Goal: Find specific page/section: Find specific page/section

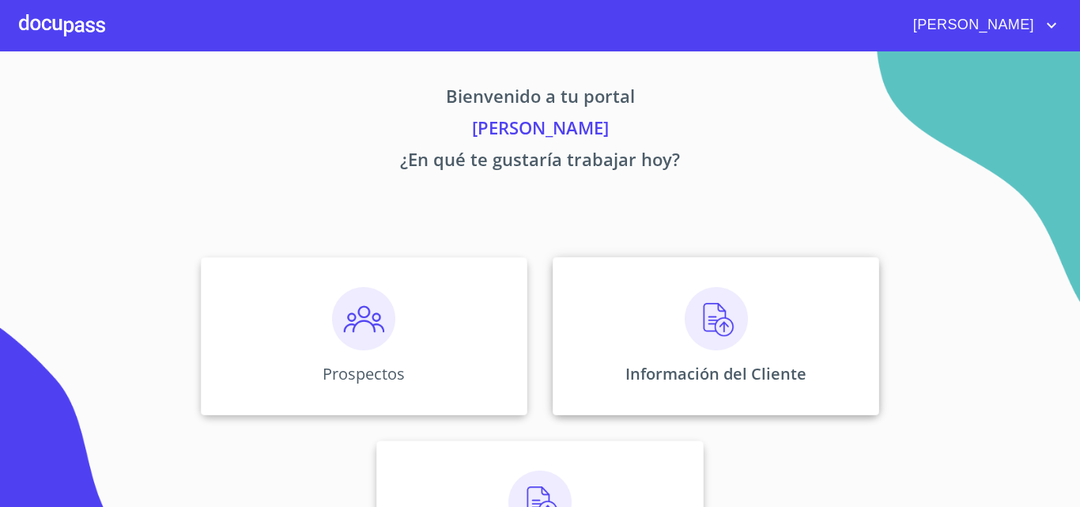
drag, startPoint x: 0, startPoint y: 0, endPoint x: 693, endPoint y: 370, distance: 785.3
click at [693, 370] on p "Información del Cliente" at bounding box center [715, 373] width 181 height 21
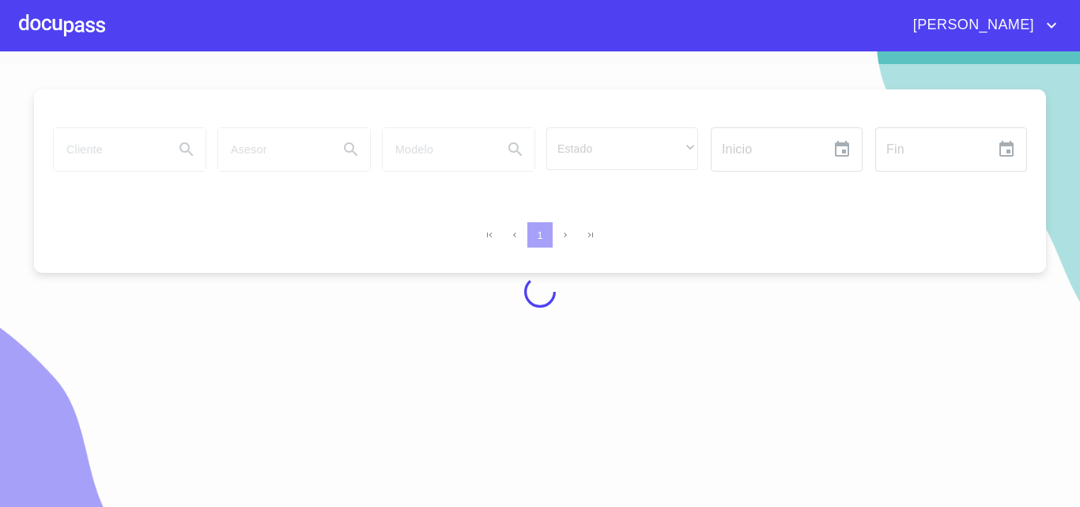
click at [142, 145] on div at bounding box center [540, 291] width 1080 height 455
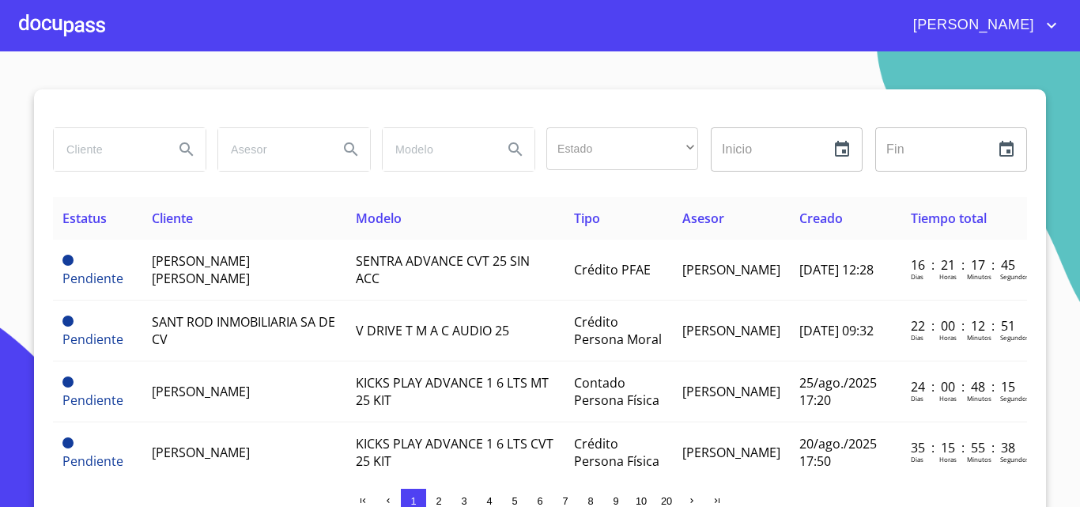
click at [123, 150] on input "search" at bounding box center [108, 149] width 108 height 43
type input "[PERSON_NAME]"
click at [179, 147] on icon "Search" at bounding box center [186, 149] width 19 height 19
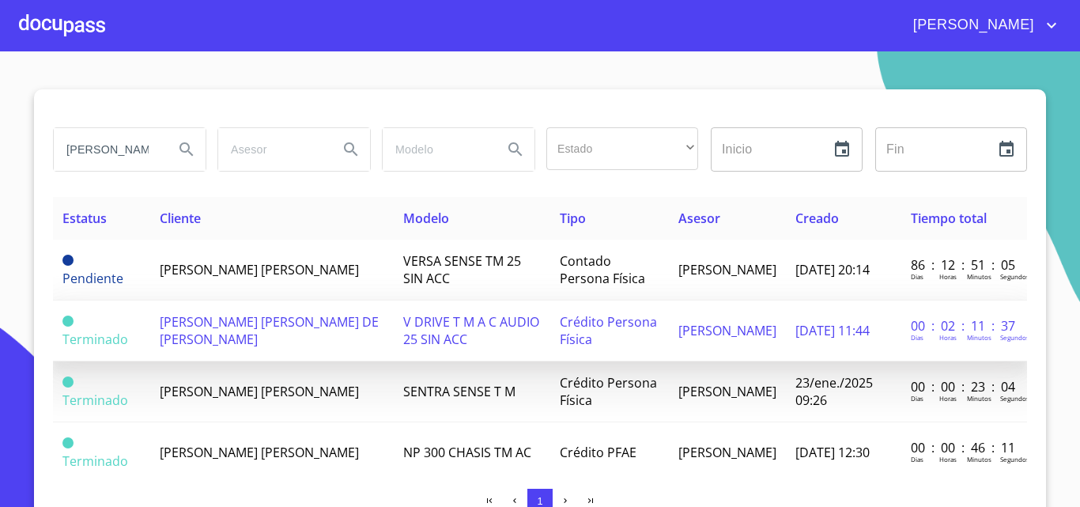
click at [270, 329] on span "[PERSON_NAME] [PERSON_NAME] DE [PERSON_NAME]" at bounding box center [269, 330] width 219 height 35
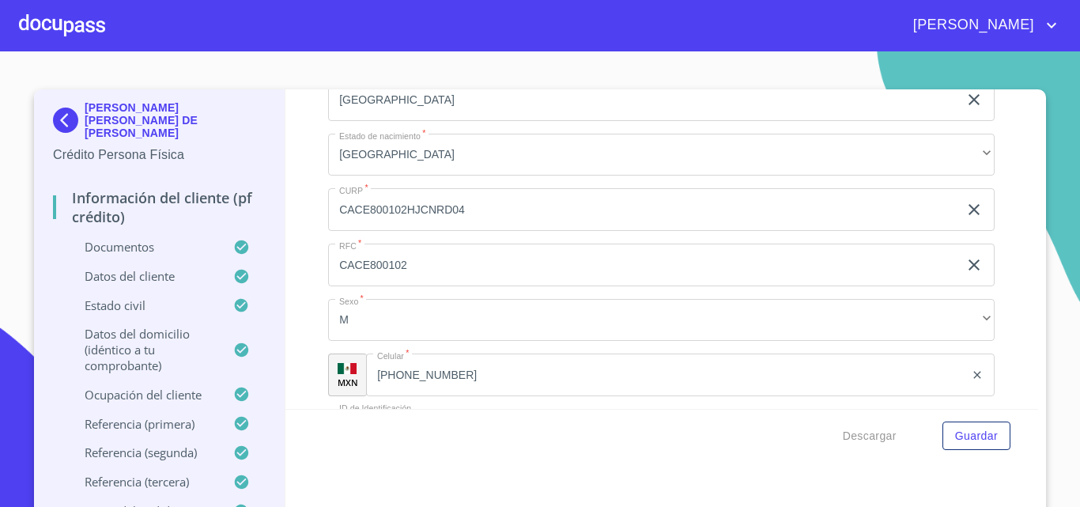
scroll to position [3637, 0]
